Goal: Find specific page/section: Find specific page/section

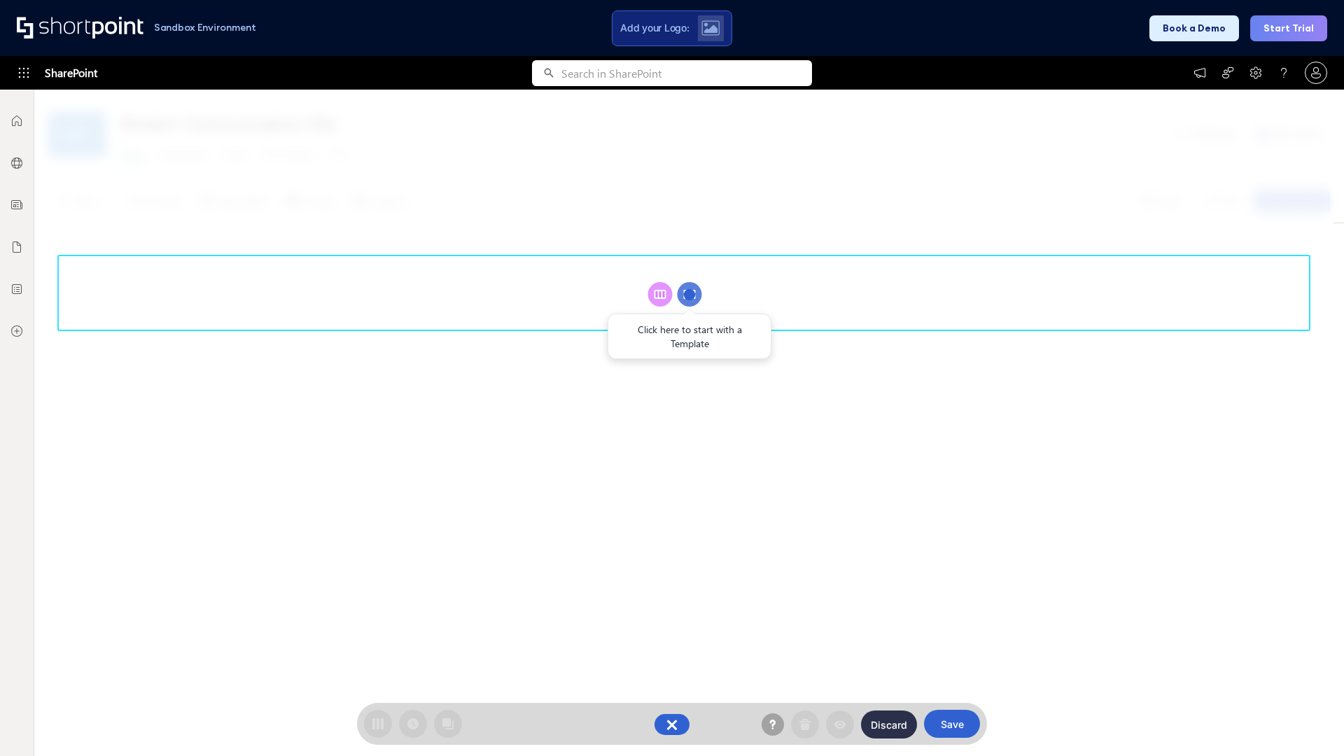
click at [690, 294] on circle at bounding box center [690, 294] width 25 height 25
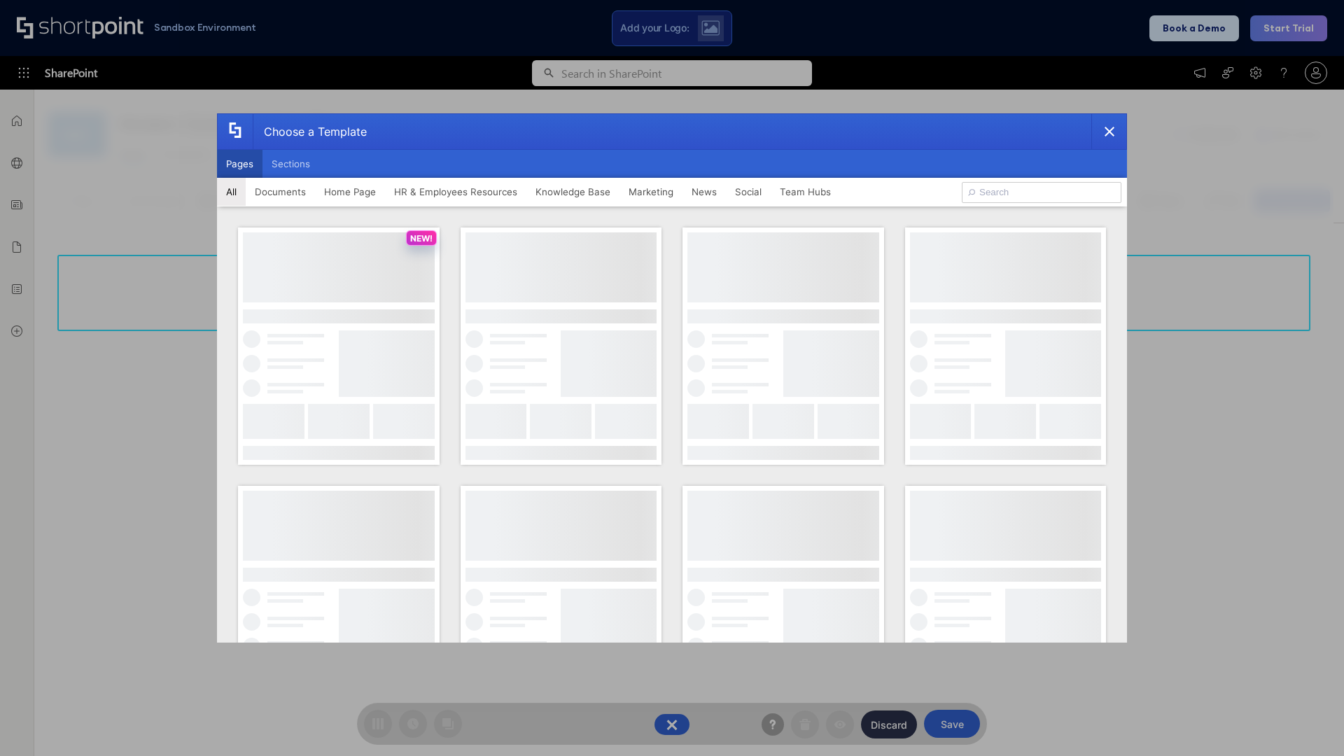
click at [239, 164] on button "Pages" at bounding box center [240, 164] width 46 height 28
type input "Intranet Layout 4"
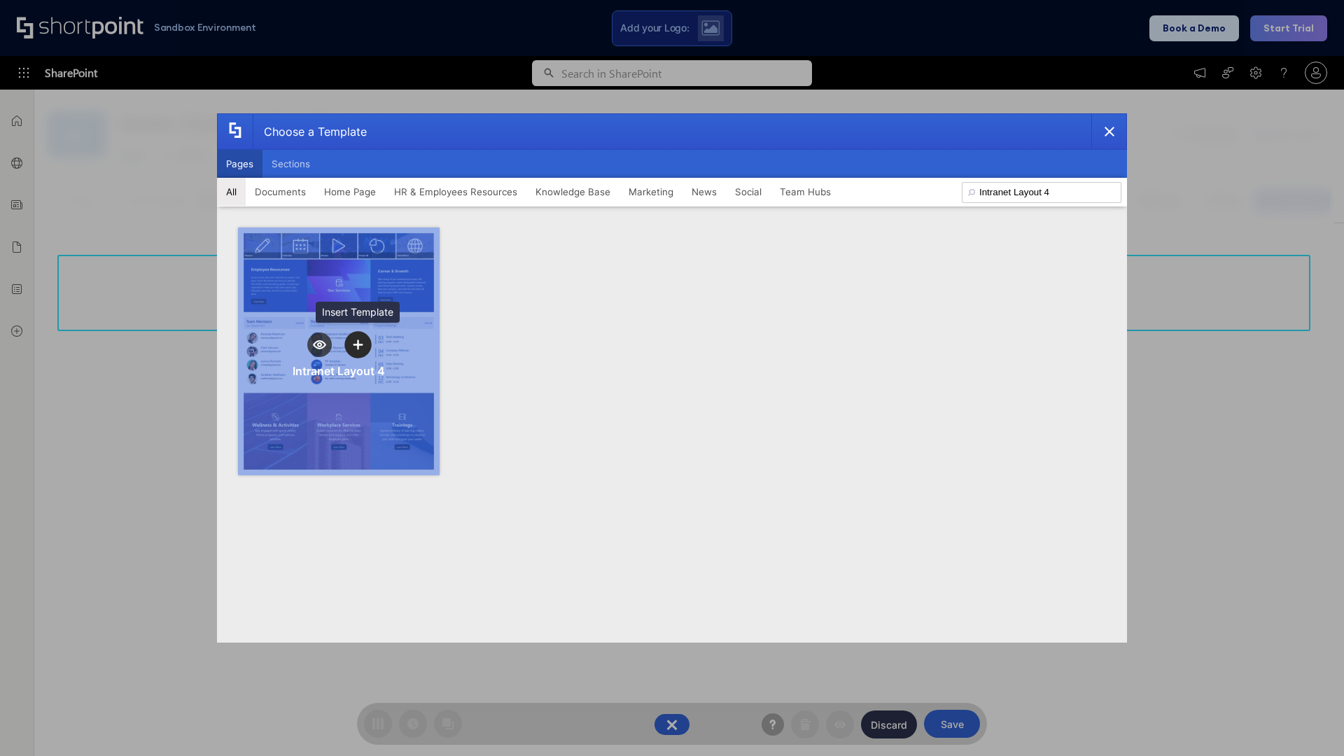
click at [358, 344] on icon "template selector" at bounding box center [358, 345] width 10 height 10
